Goal: Information Seeking & Learning: Check status

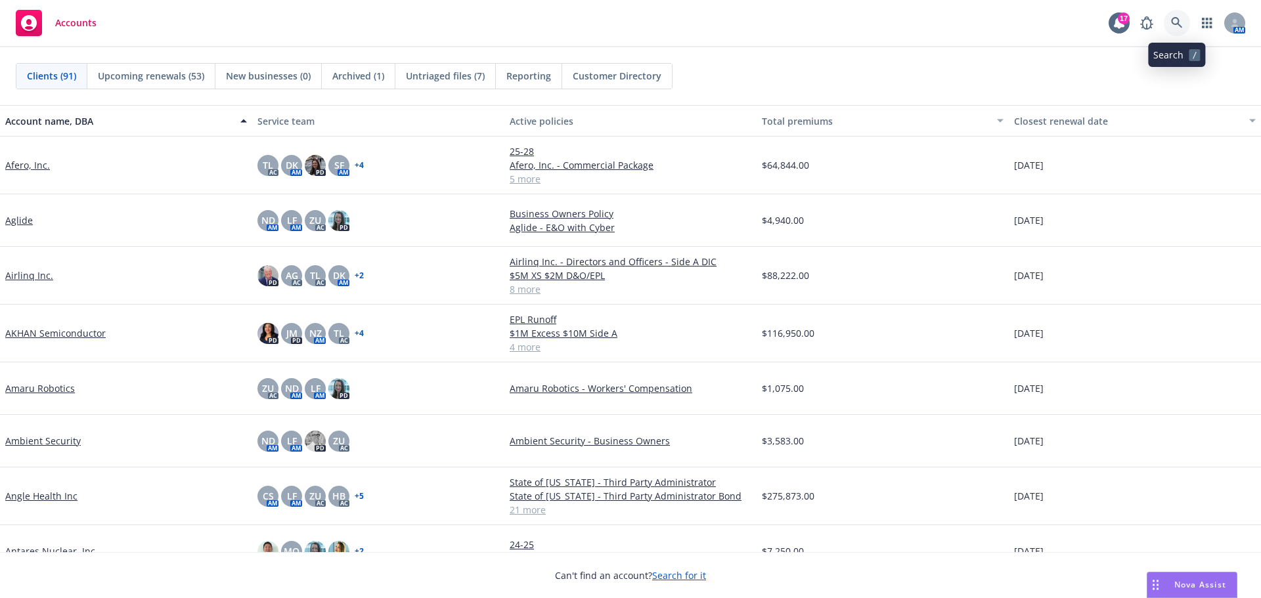
click at [1180, 19] on icon at bounding box center [1177, 23] width 12 height 12
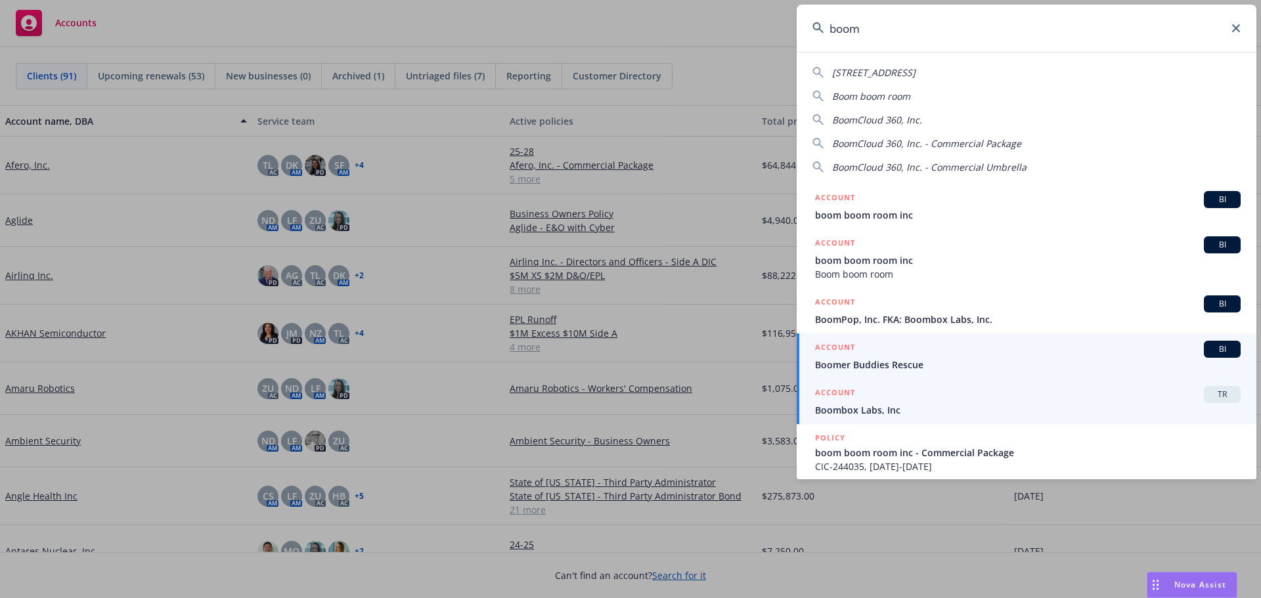
type input "boom"
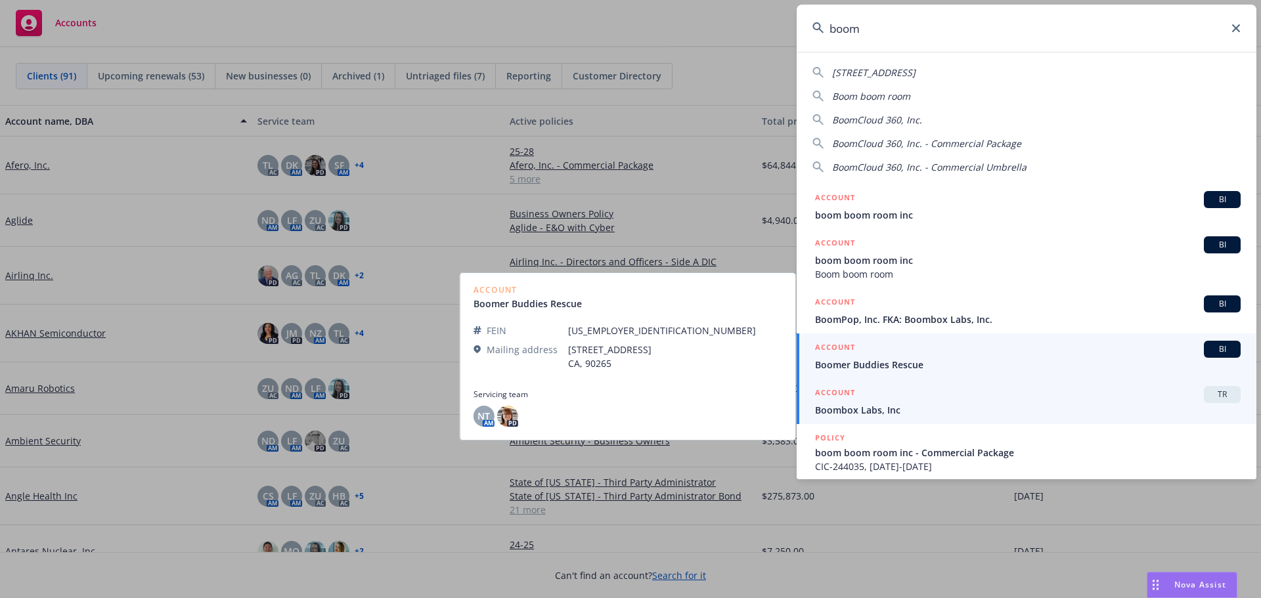
click at [838, 396] on h5 "ACCOUNT" at bounding box center [835, 394] width 40 height 16
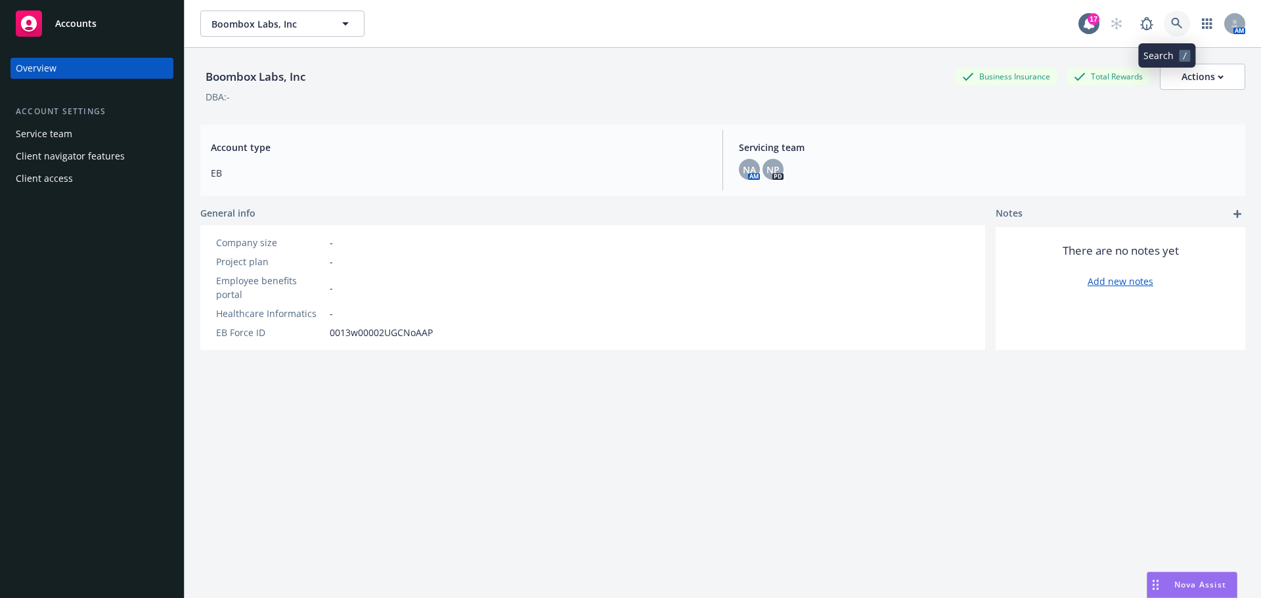
click at [1171, 23] on icon at bounding box center [1177, 24] width 12 height 12
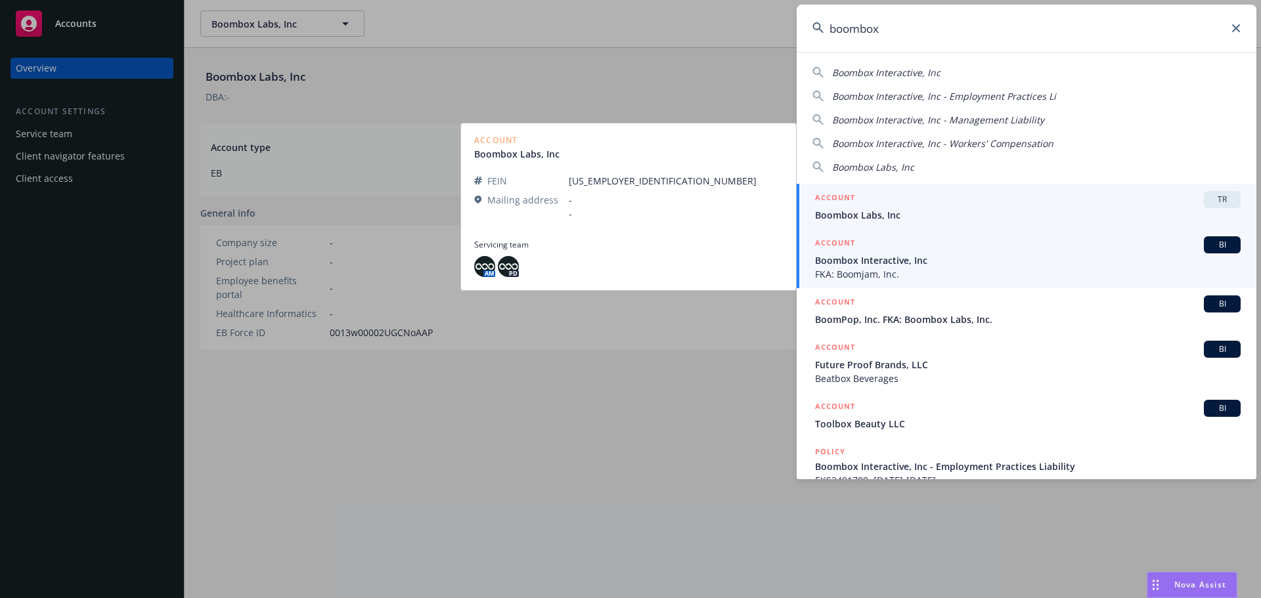
type input "boombox"
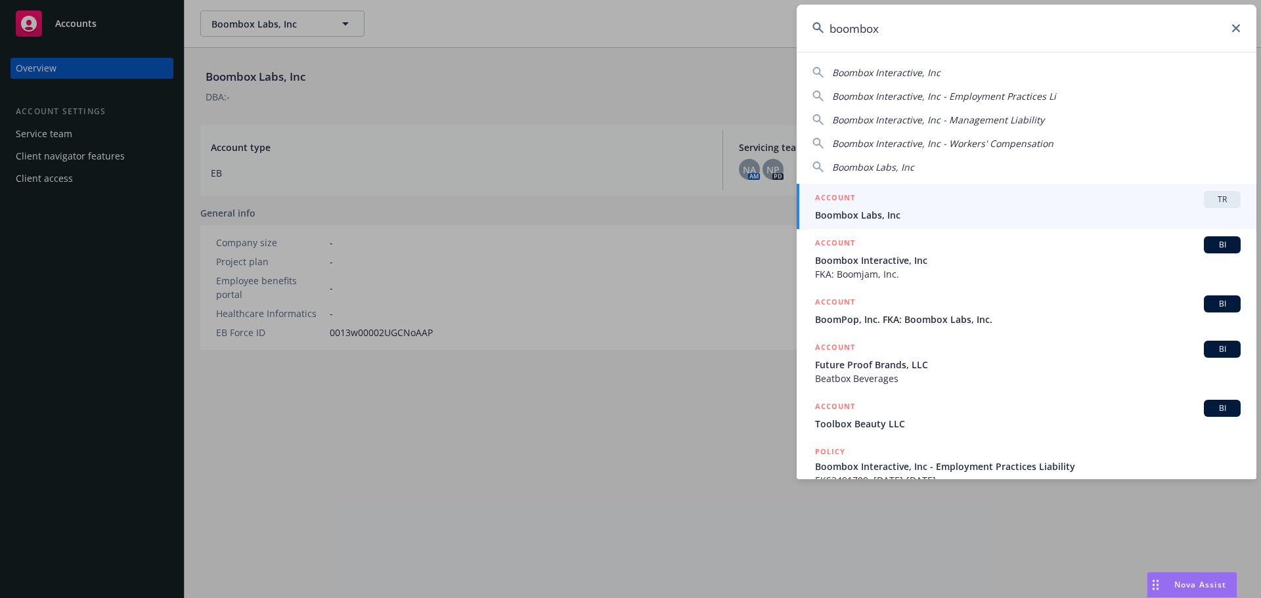
drag, startPoint x: 844, startPoint y: 268, endPoint x: 858, endPoint y: 267, distance: 13.8
click at [846, 268] on span "FKA: Boomjam, Inc." at bounding box center [1028, 274] width 426 height 14
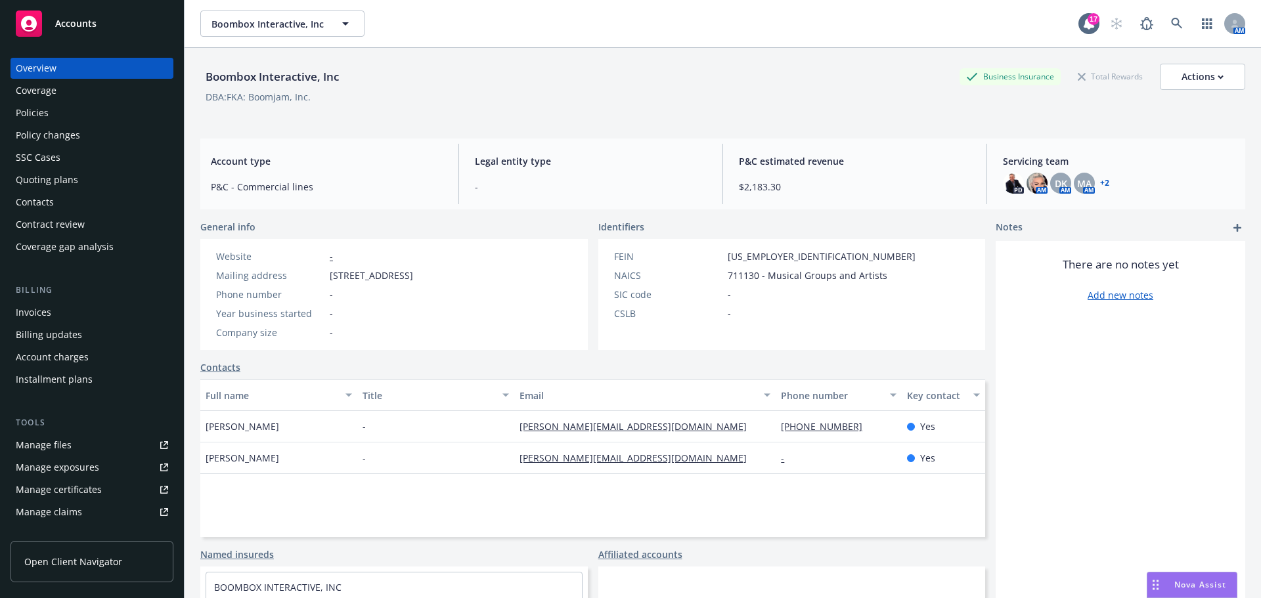
click at [51, 177] on div "Quoting plans" at bounding box center [47, 179] width 62 height 21
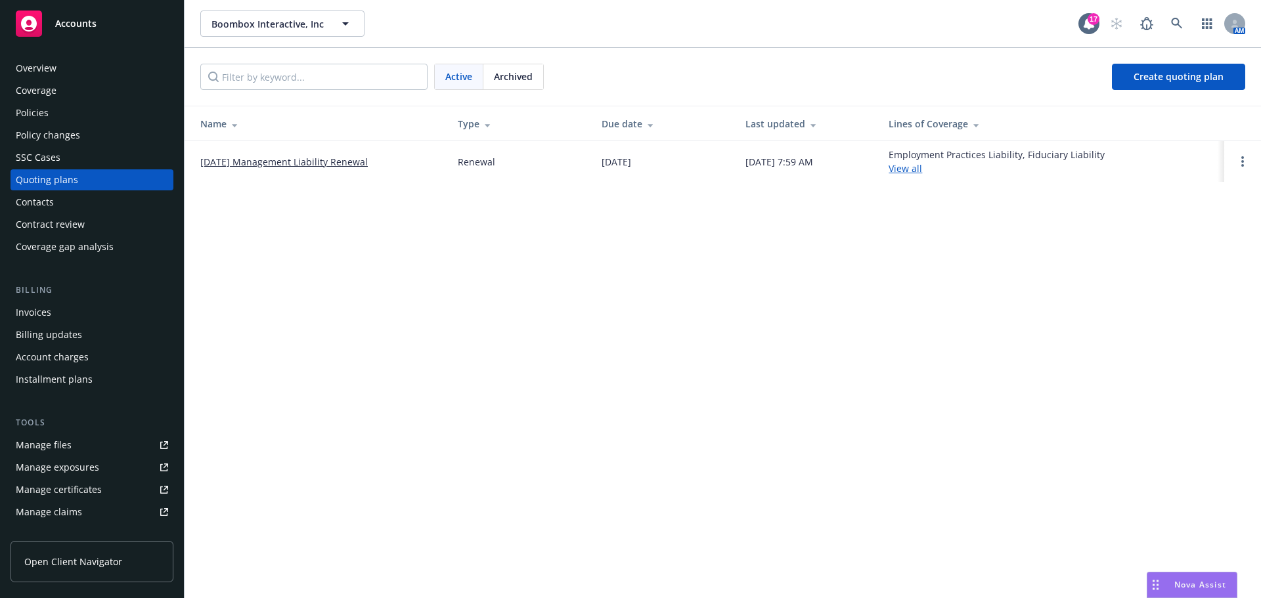
click at [266, 162] on link "08/22/25 Management Liability Renewal" at bounding box center [283, 162] width 167 height 14
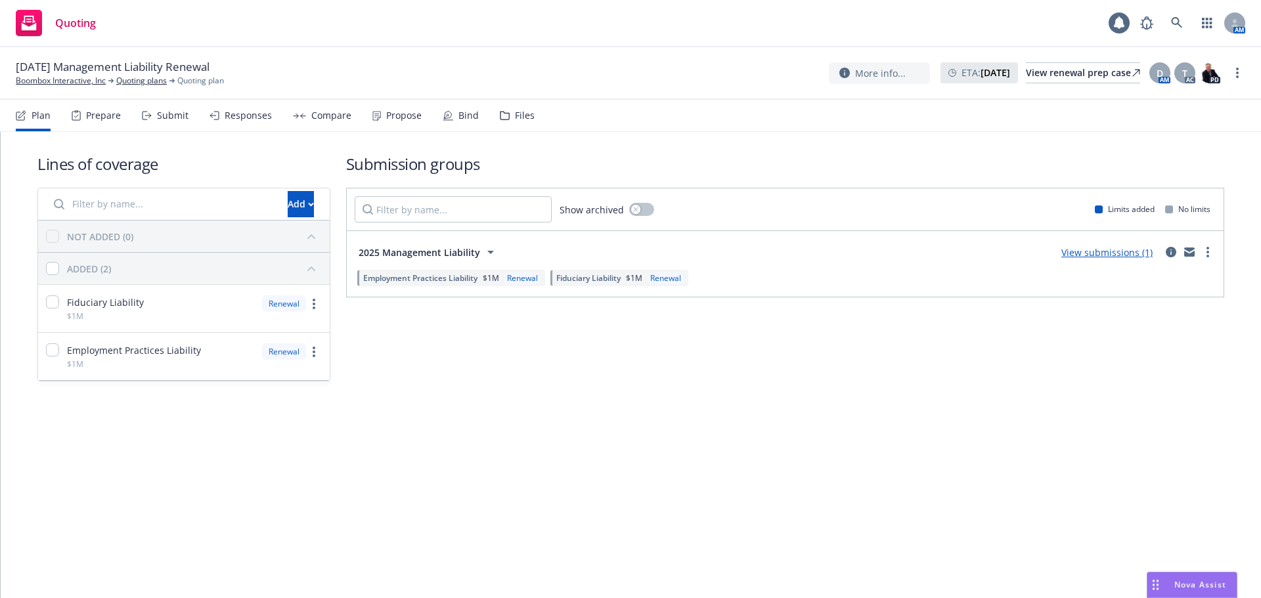
click at [405, 116] on div "Propose" at bounding box center [403, 115] width 35 height 11
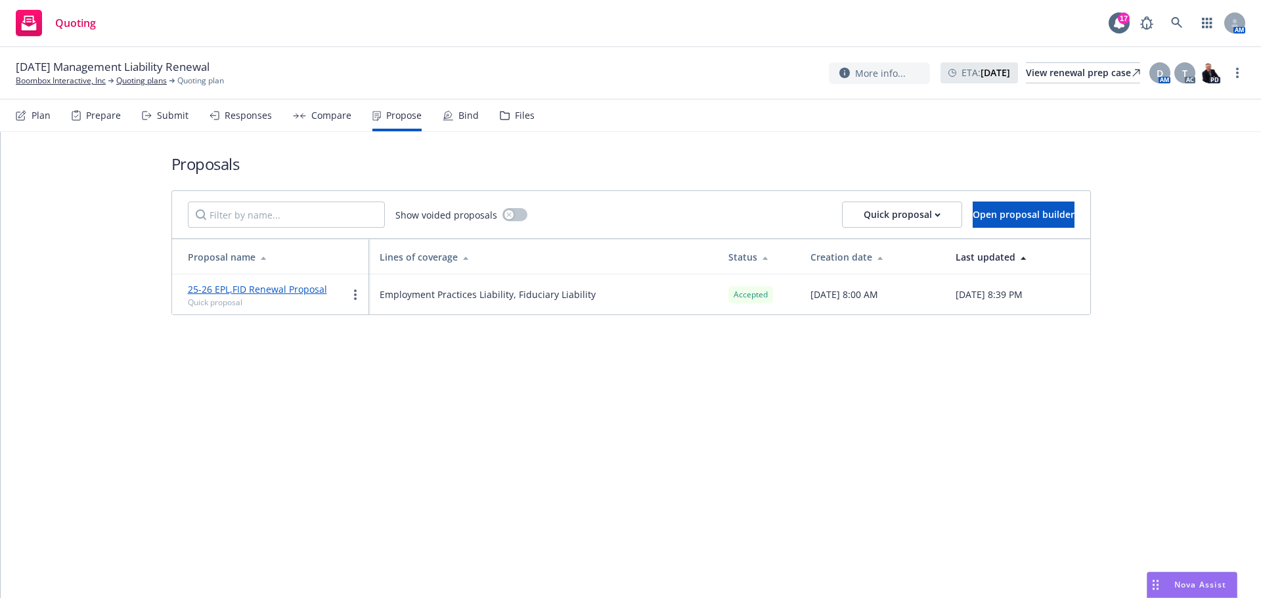
click at [283, 296] on div "25-26 EPL,FID Renewal Proposal Quick proposal" at bounding box center [257, 294] width 139 height 27
click at [263, 292] on link "25-26 EPL,FID Renewal Proposal" at bounding box center [257, 289] width 139 height 12
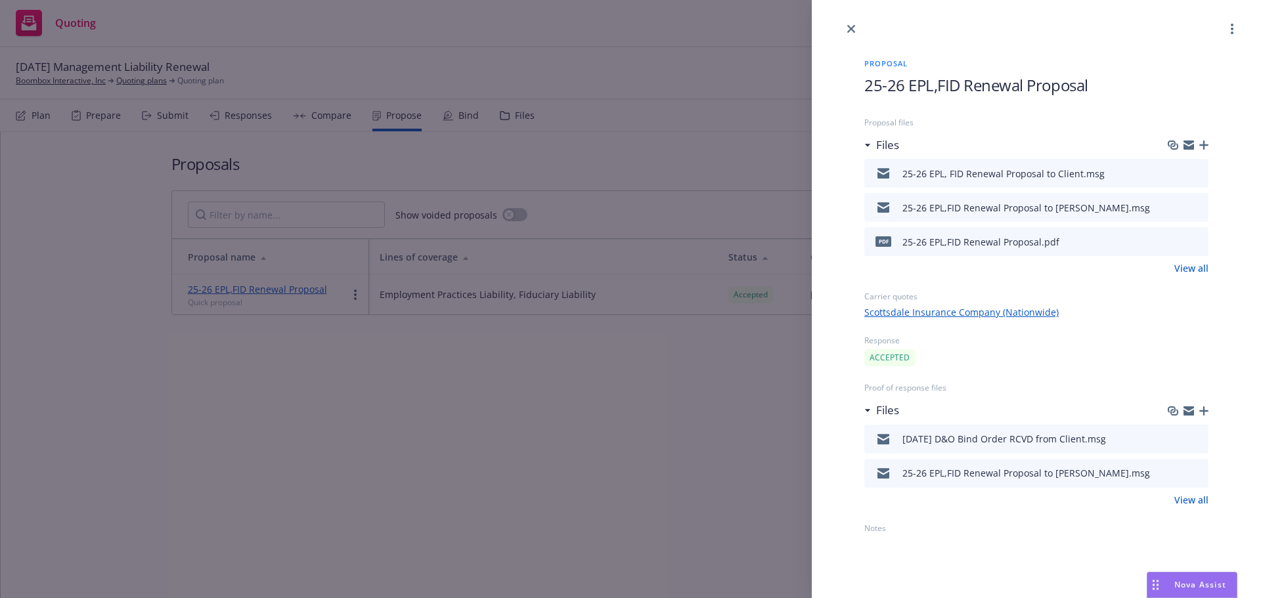
click at [1197, 204] on icon "preview file" at bounding box center [1196, 207] width 12 height 9
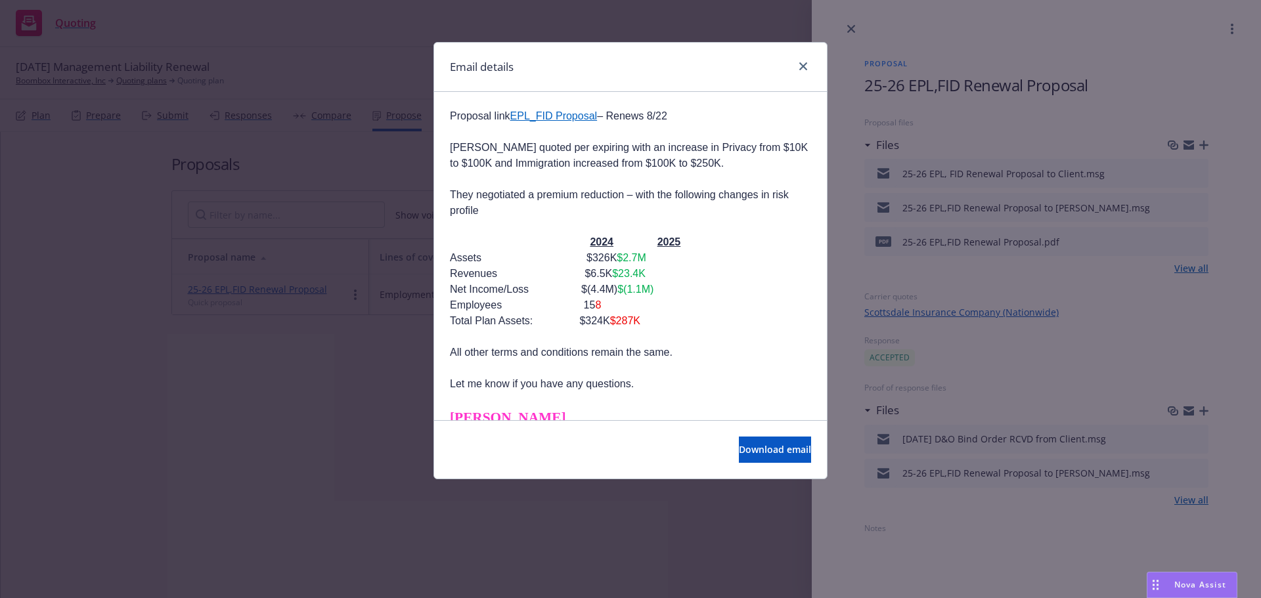
scroll to position [197, 0]
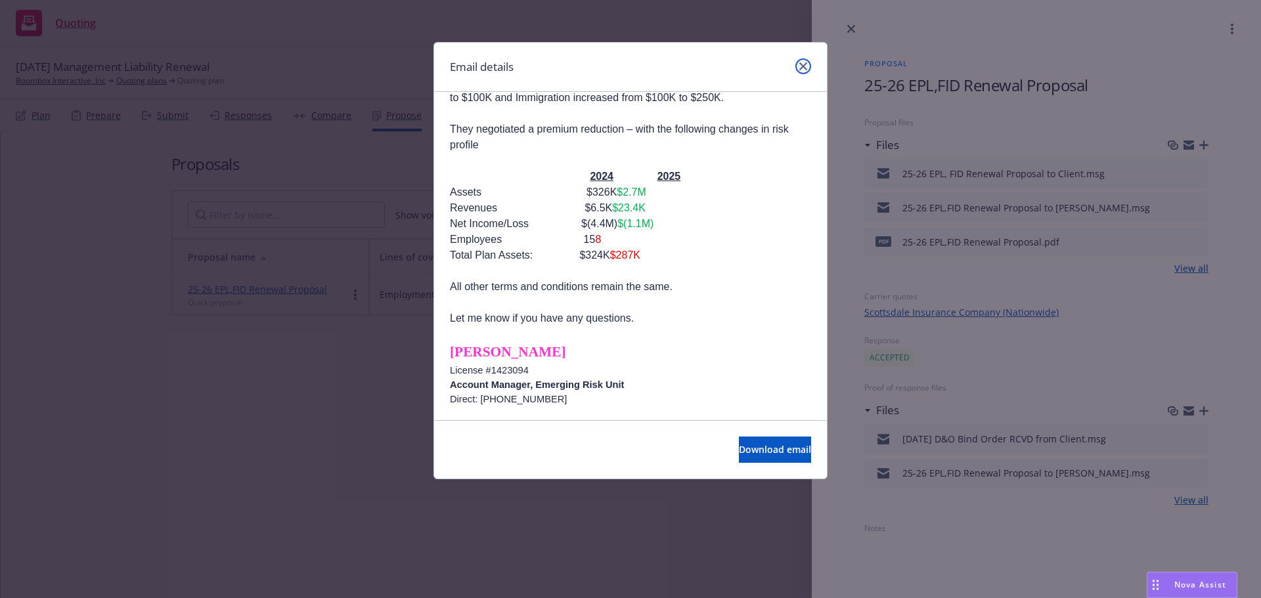
click at [809, 66] on link "close" at bounding box center [803, 66] width 16 height 16
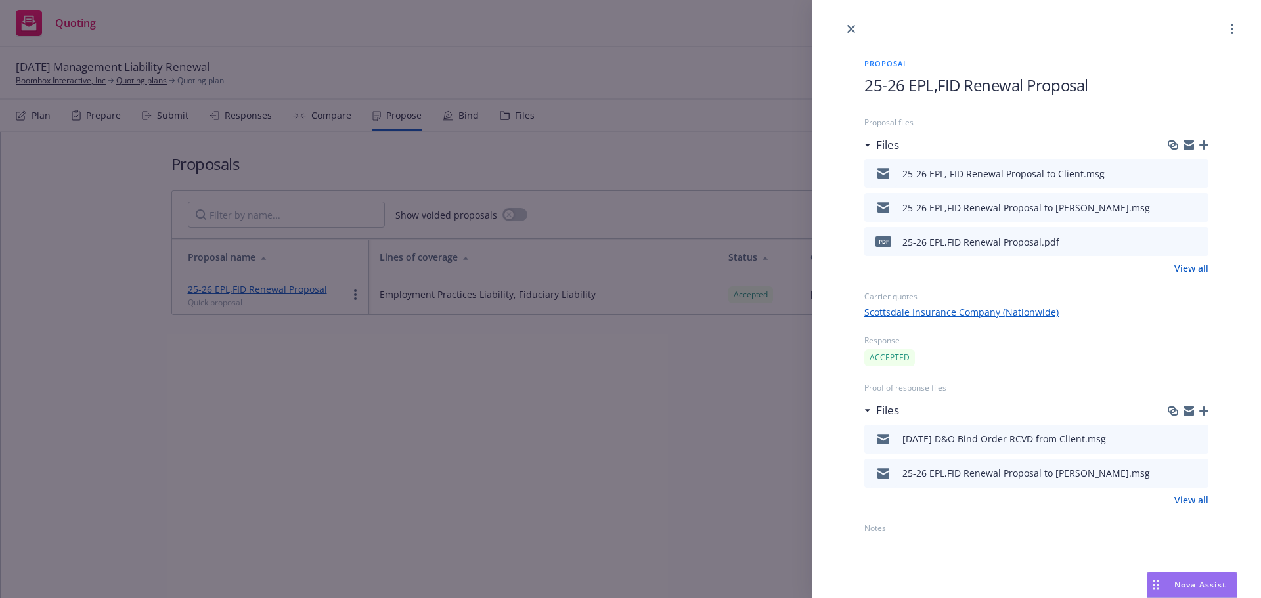
click at [1199, 239] on icon "preview file" at bounding box center [1196, 241] width 12 height 9
click at [855, 31] on icon "close" at bounding box center [851, 29] width 8 height 8
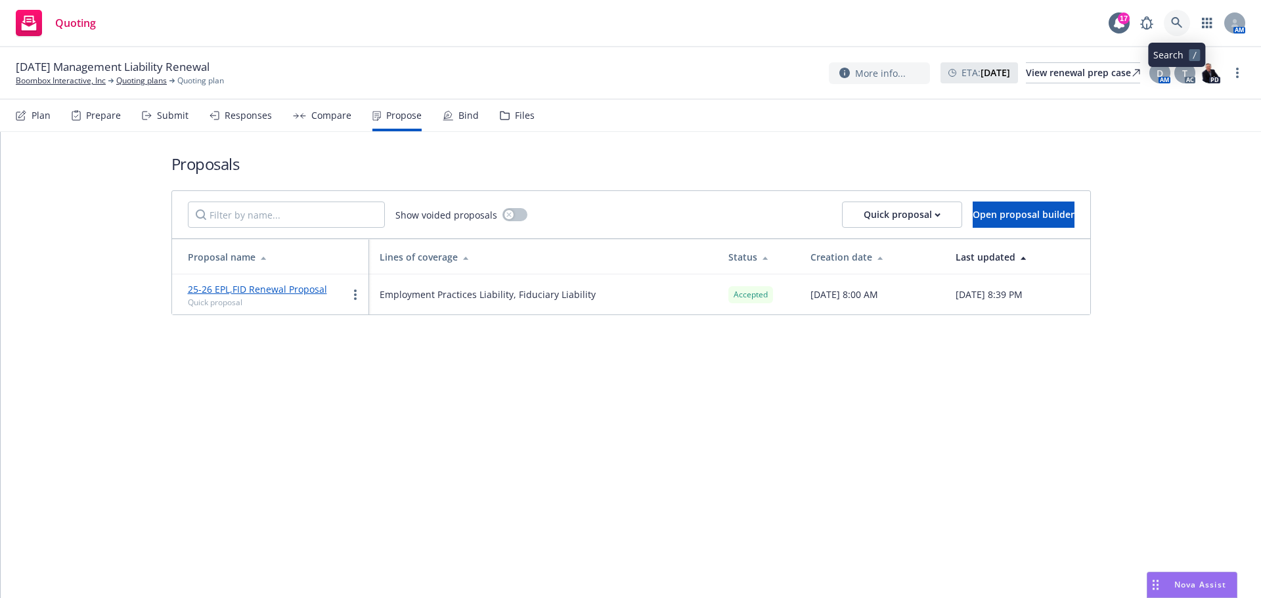
click at [1176, 20] on icon at bounding box center [1177, 23] width 12 height 12
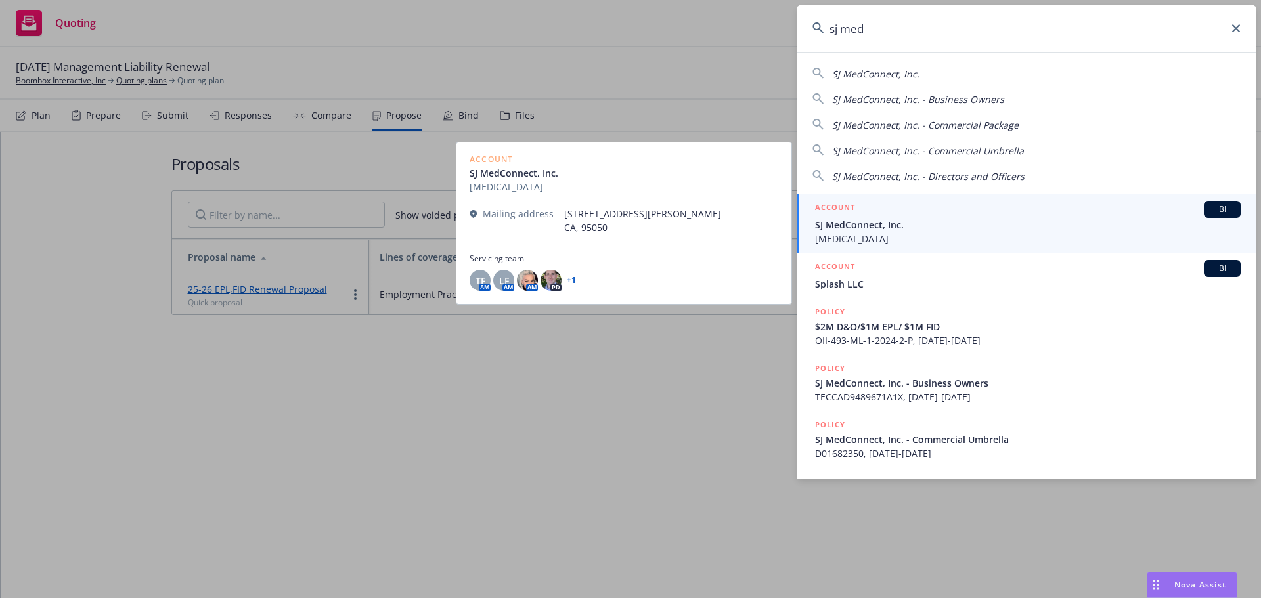
type input "sj med"
click at [851, 239] on span "[MEDICAL_DATA]" at bounding box center [1028, 239] width 426 height 14
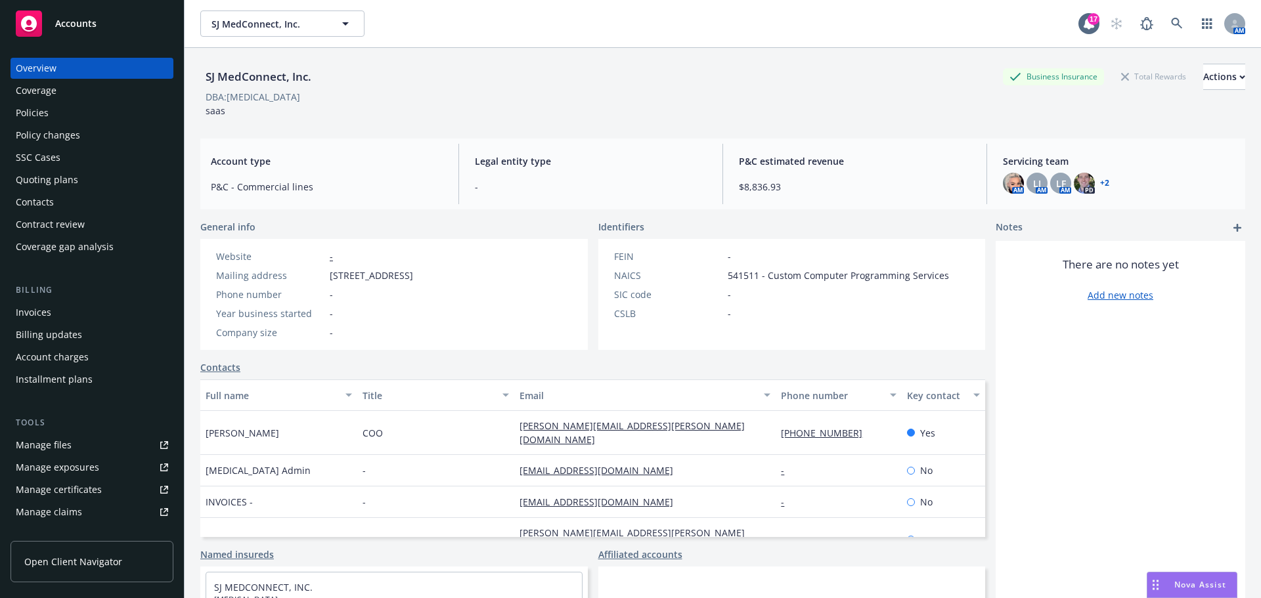
click at [62, 178] on div "Quoting plans" at bounding box center [47, 179] width 62 height 21
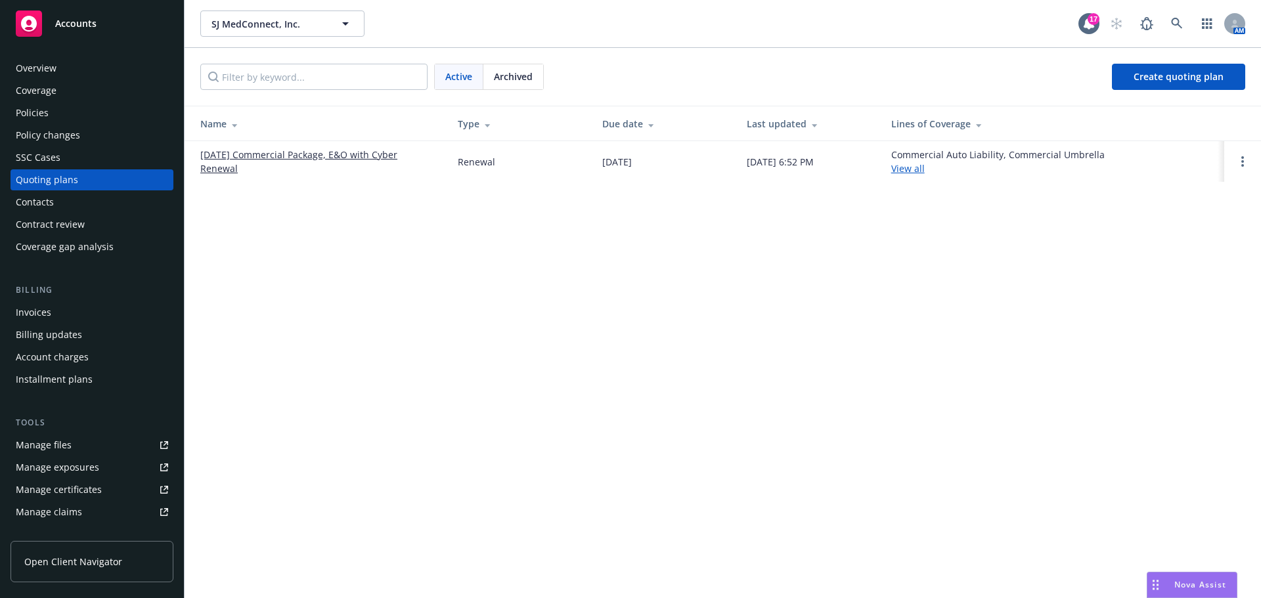
click at [326, 158] on link "08/31/25 Commercial Package, E&O with Cyber Renewal" at bounding box center [318, 162] width 236 height 28
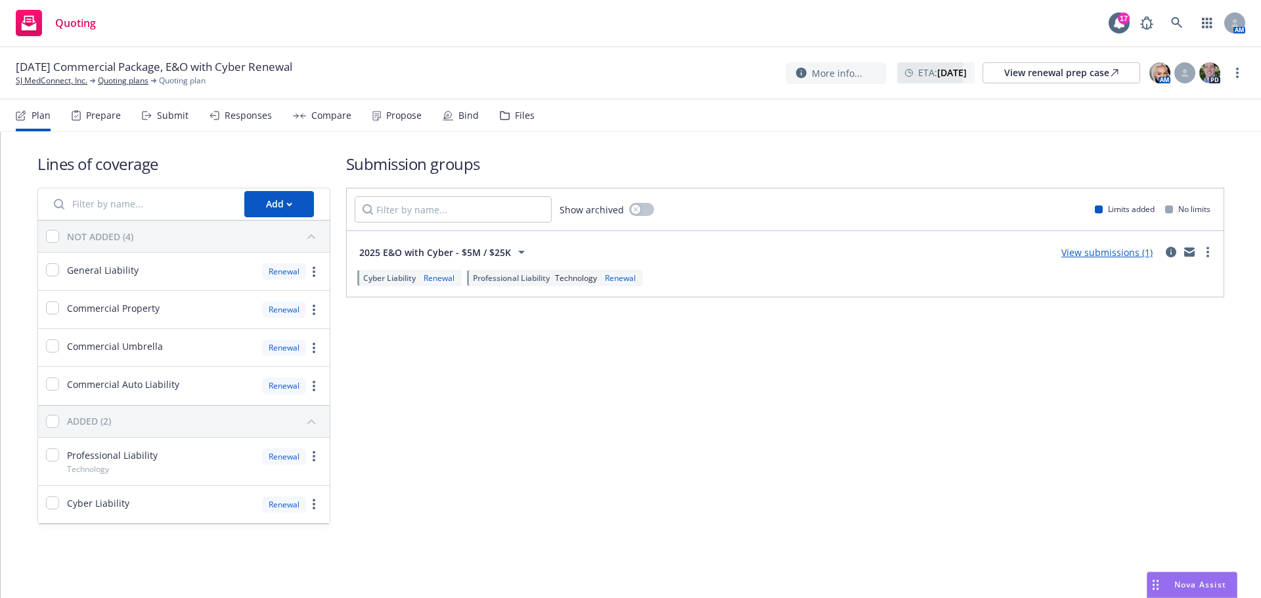
click at [407, 118] on div "Propose" at bounding box center [403, 115] width 35 height 11
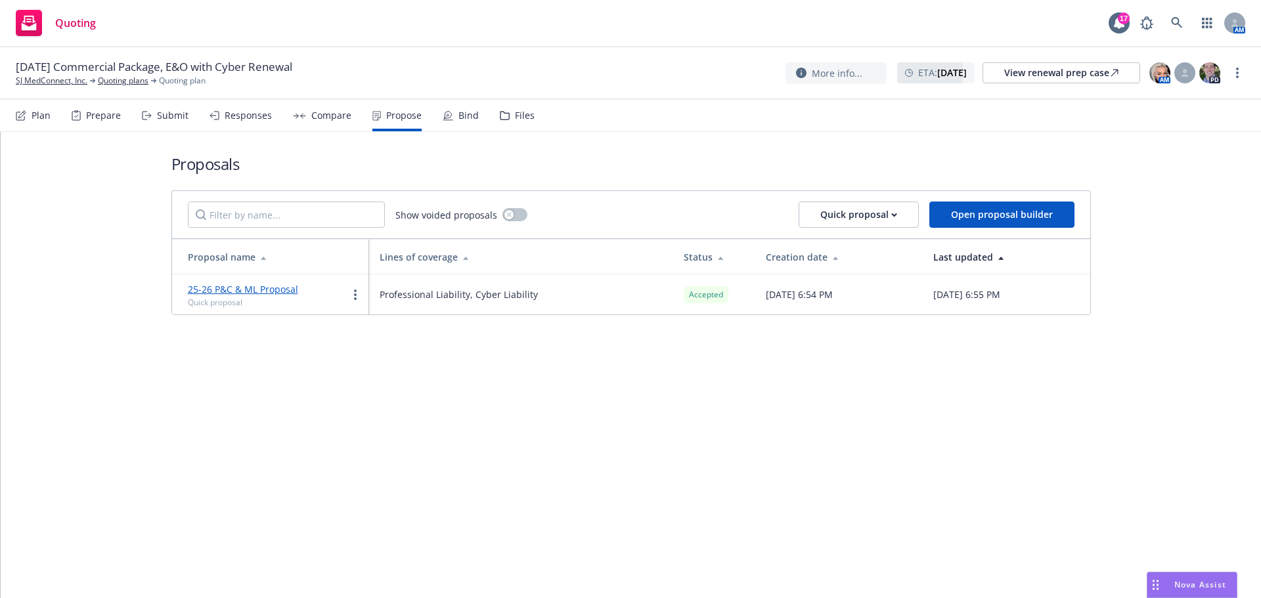
click at [223, 290] on link "25-26 P&C & ML Proposal" at bounding box center [243, 289] width 110 height 12
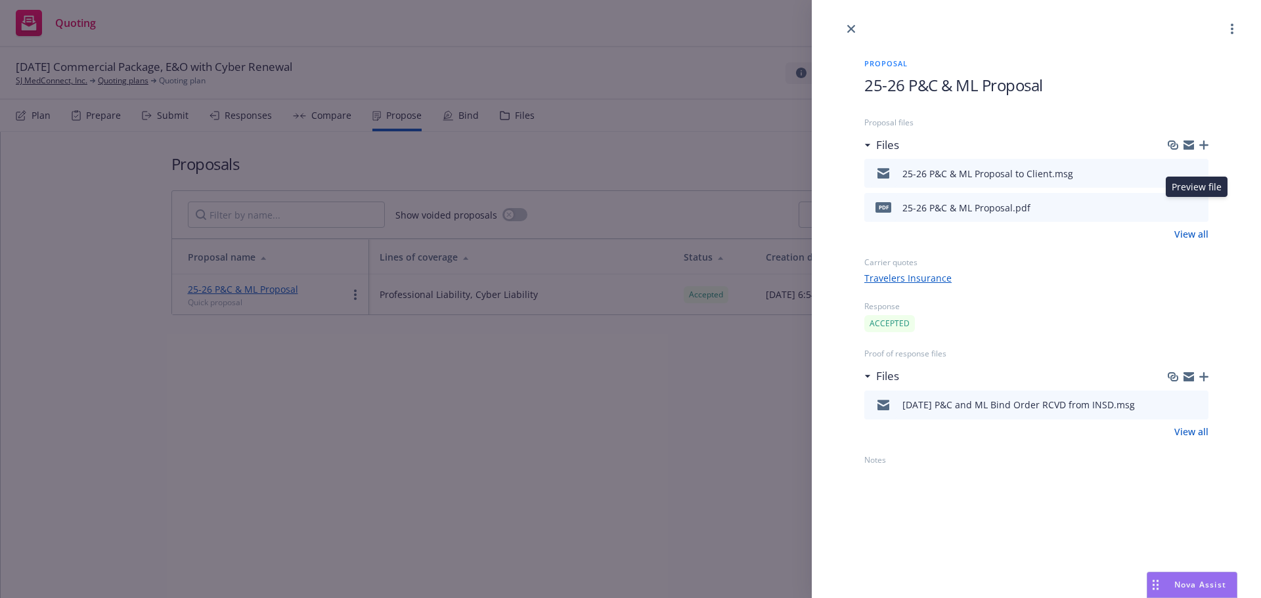
click at [1199, 207] on icon "preview file" at bounding box center [1196, 206] width 12 height 9
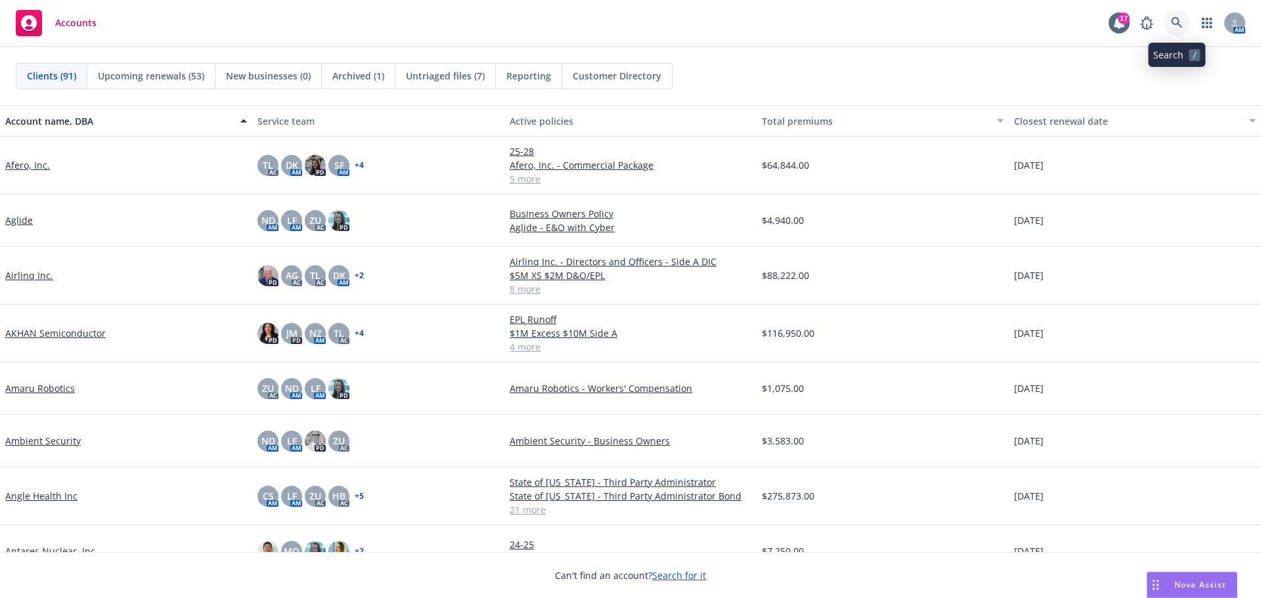
click at [1176, 18] on icon at bounding box center [1176, 22] width 11 height 11
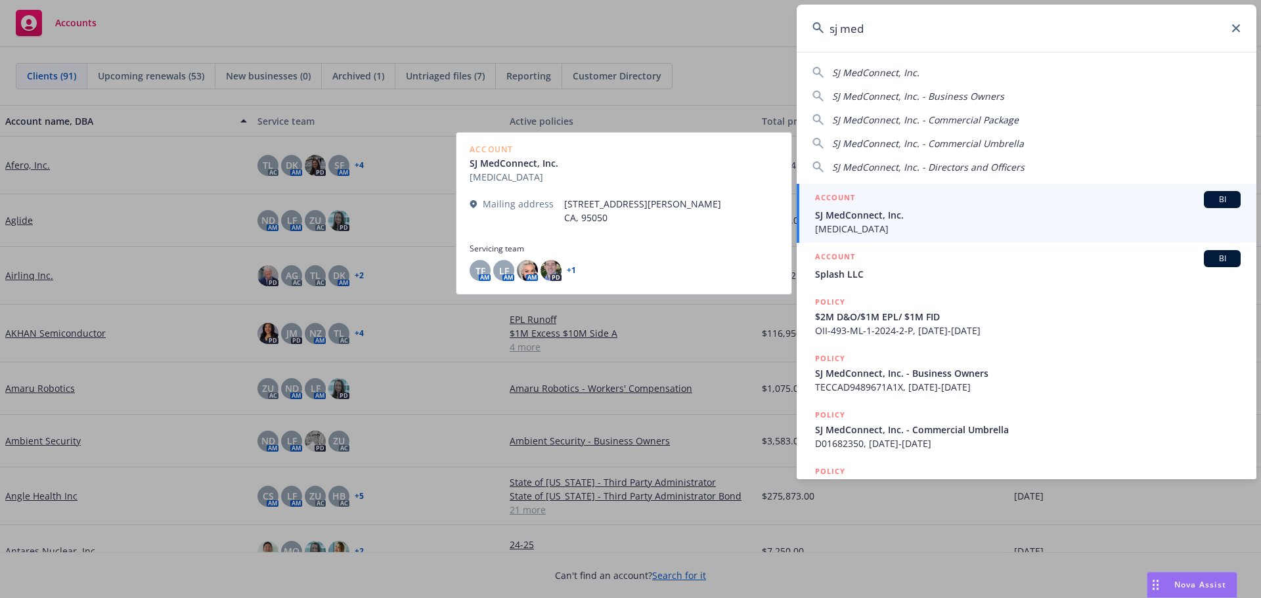
type input "sj med"
click at [860, 221] on span "SJ MedConnect, Inc." at bounding box center [1028, 215] width 426 height 14
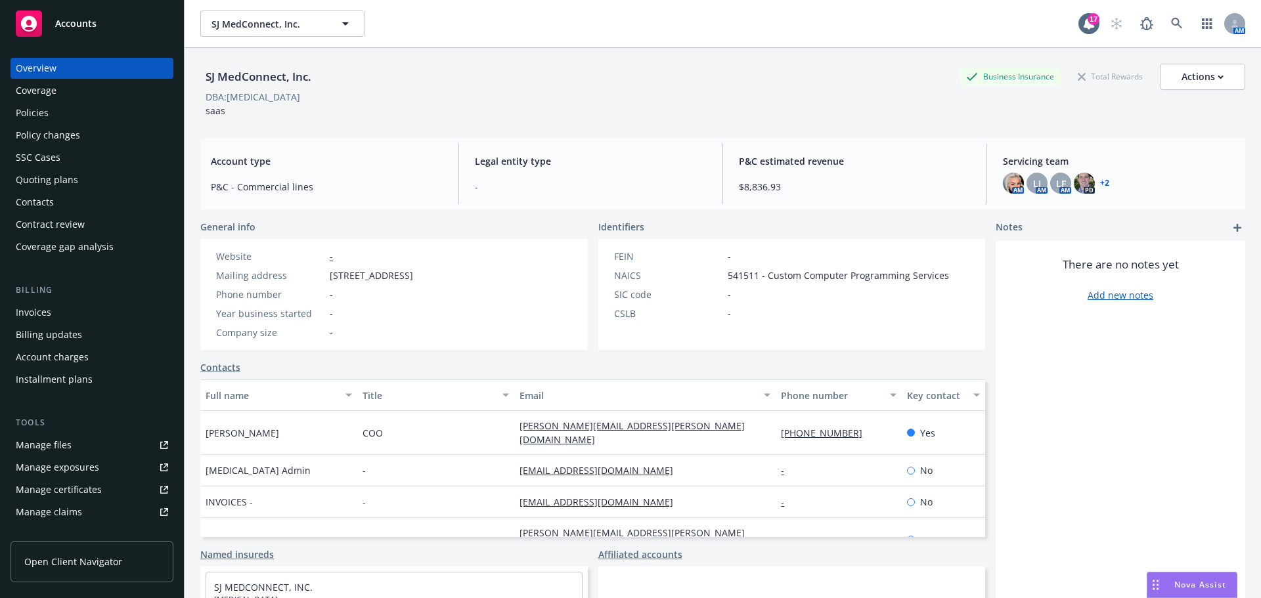
click at [36, 116] on div "Policies" at bounding box center [32, 112] width 33 height 21
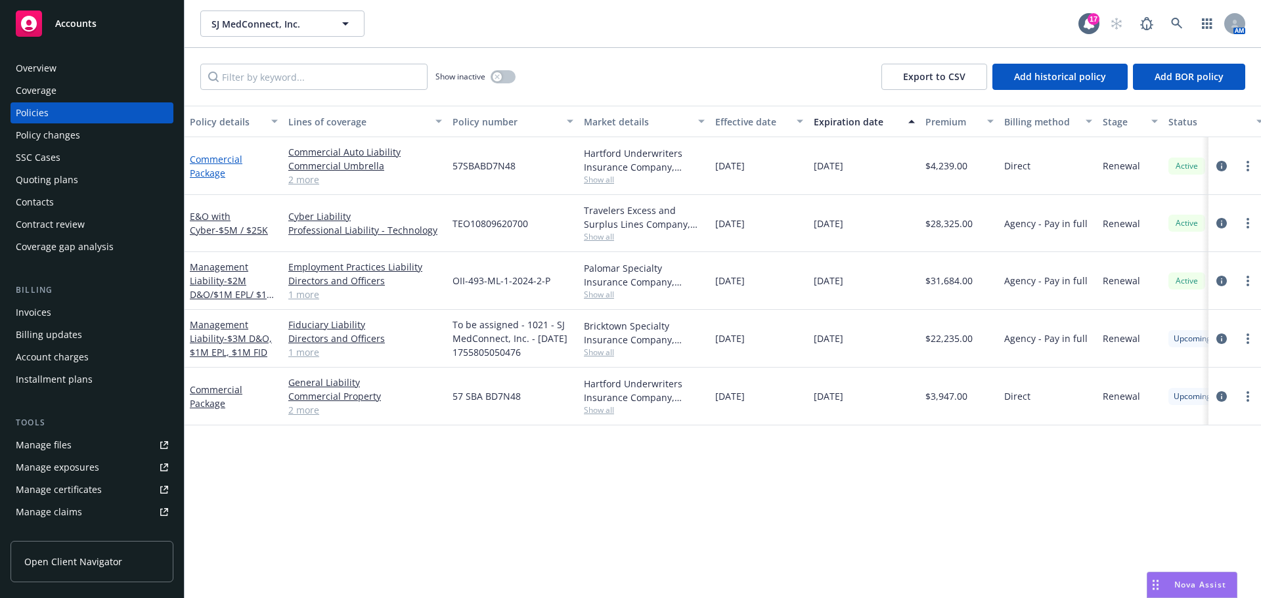
click at [219, 162] on link "Commercial Package" at bounding box center [216, 166] width 53 height 26
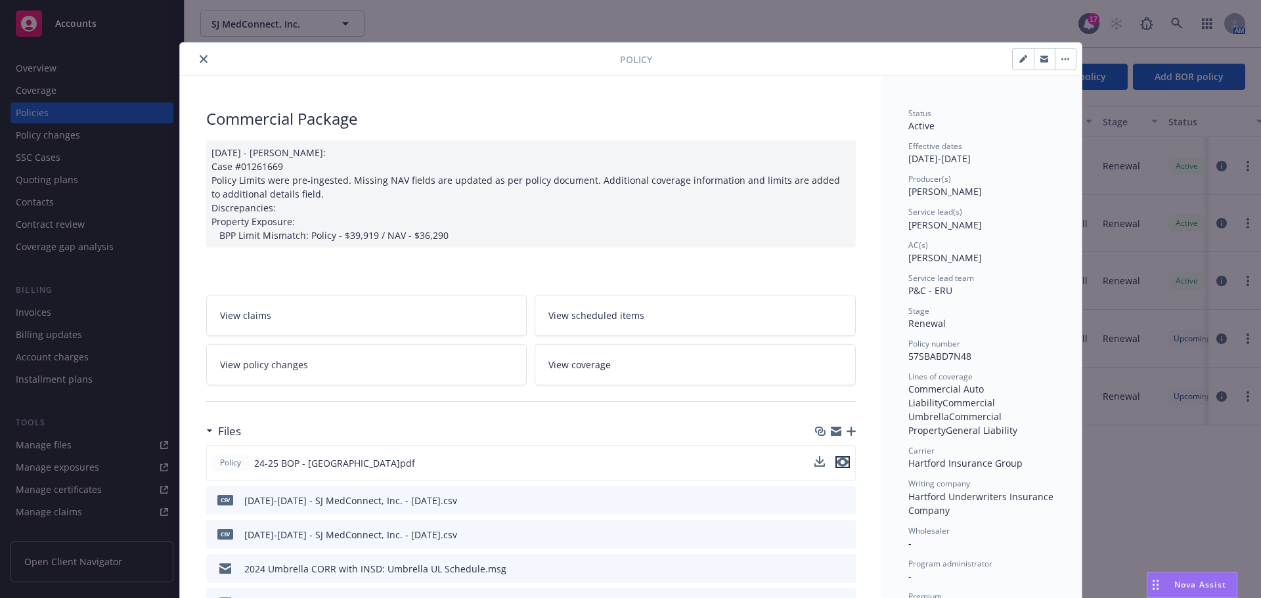
click at [838, 459] on icon "preview file" at bounding box center [843, 462] width 12 height 9
